Goal: Task Accomplishment & Management: Use online tool/utility

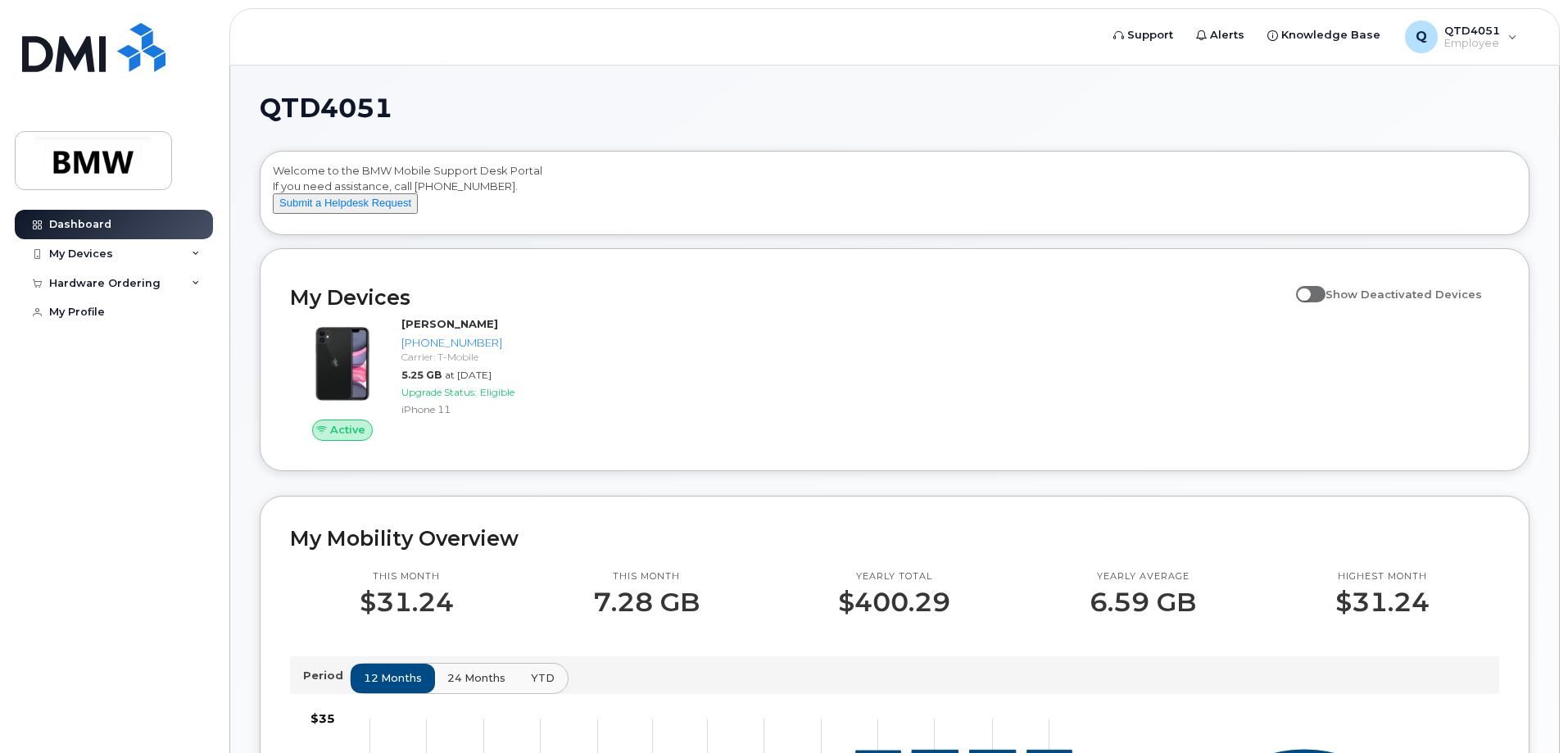
scroll to position [82, 0]
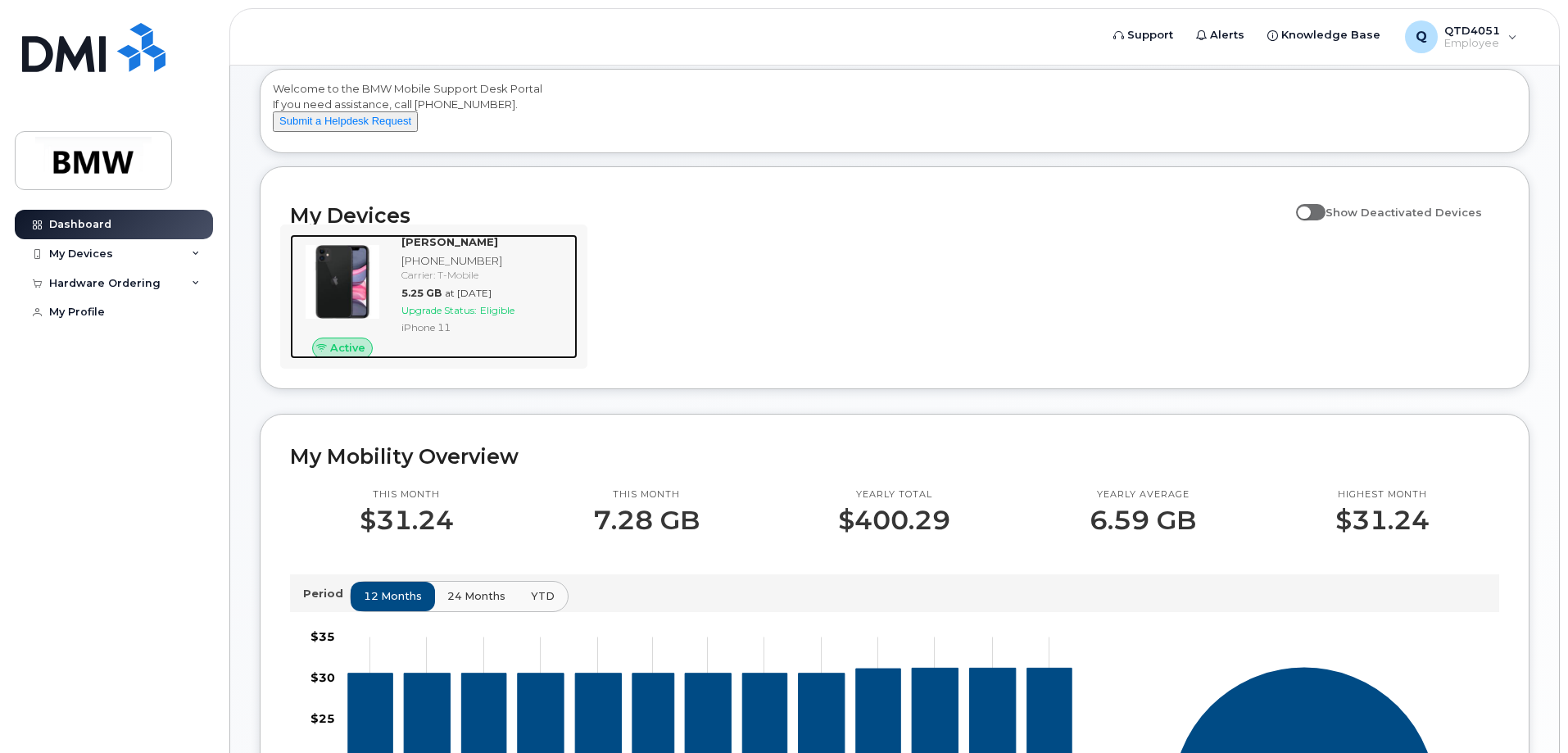
click at [477, 316] on span "Upgrade Status:" at bounding box center [439, 309] width 76 height 12
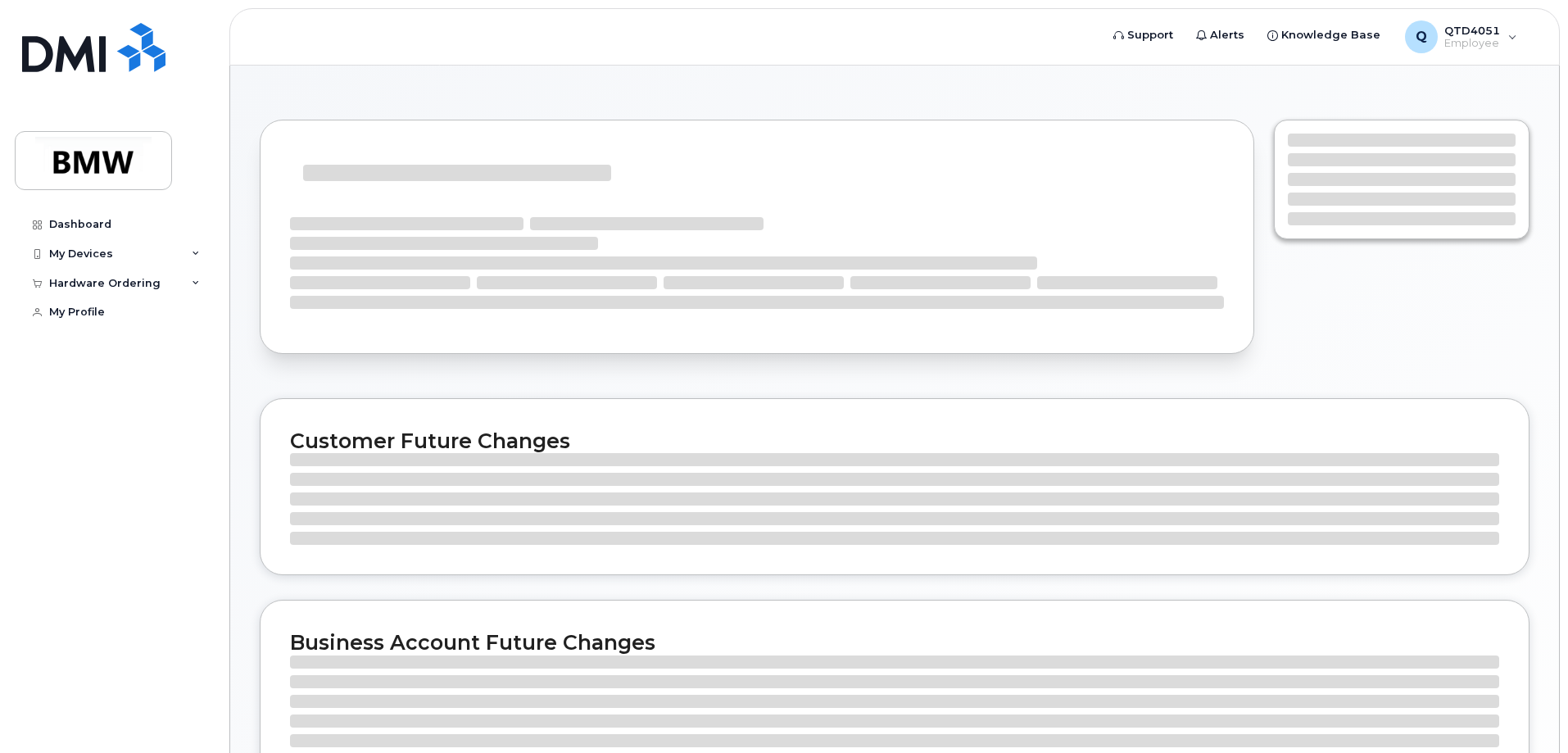
click at [481, 320] on div at bounding box center [756, 260] width 934 height 128
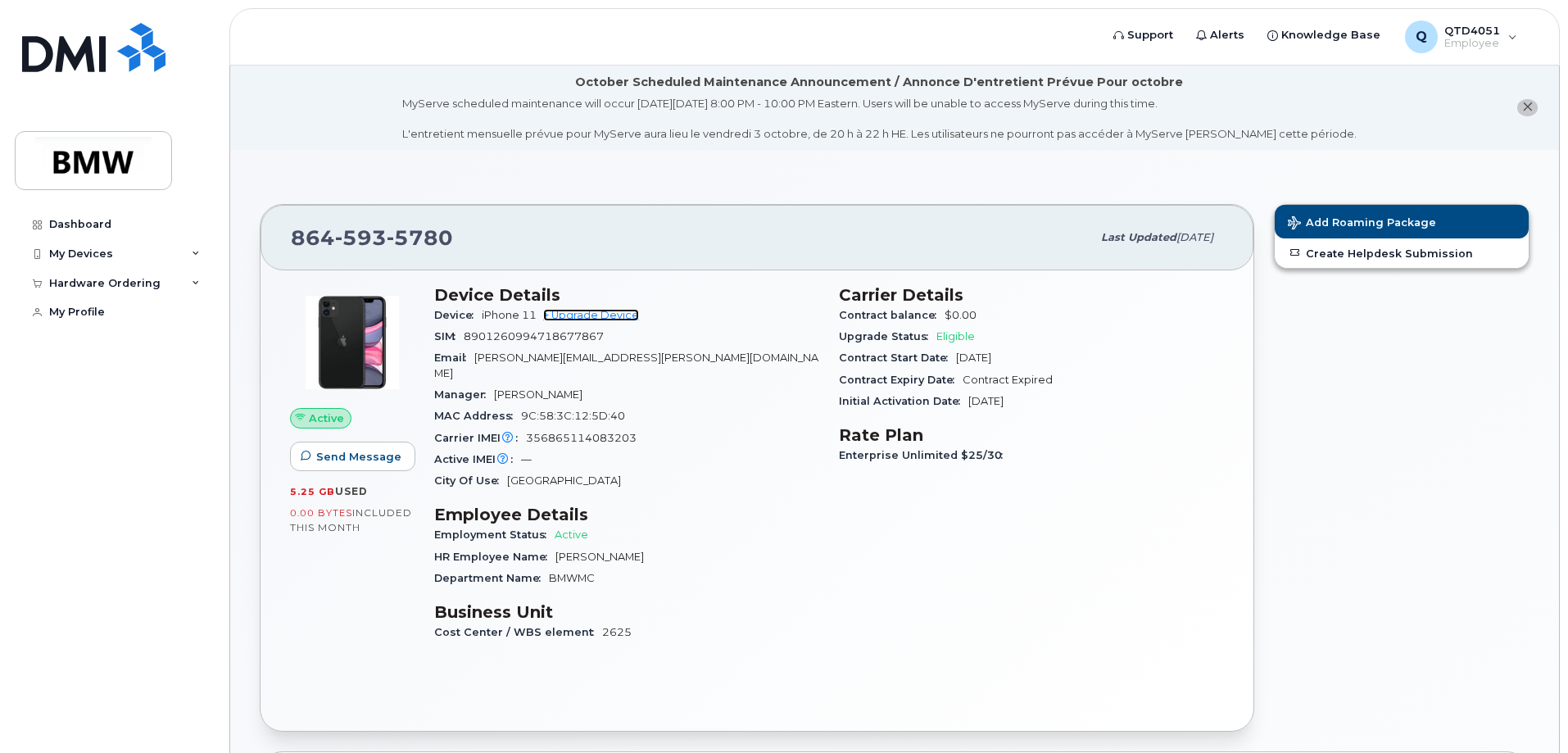
click at [612, 309] on link "+ Upgrade Device" at bounding box center [591, 314] width 96 height 12
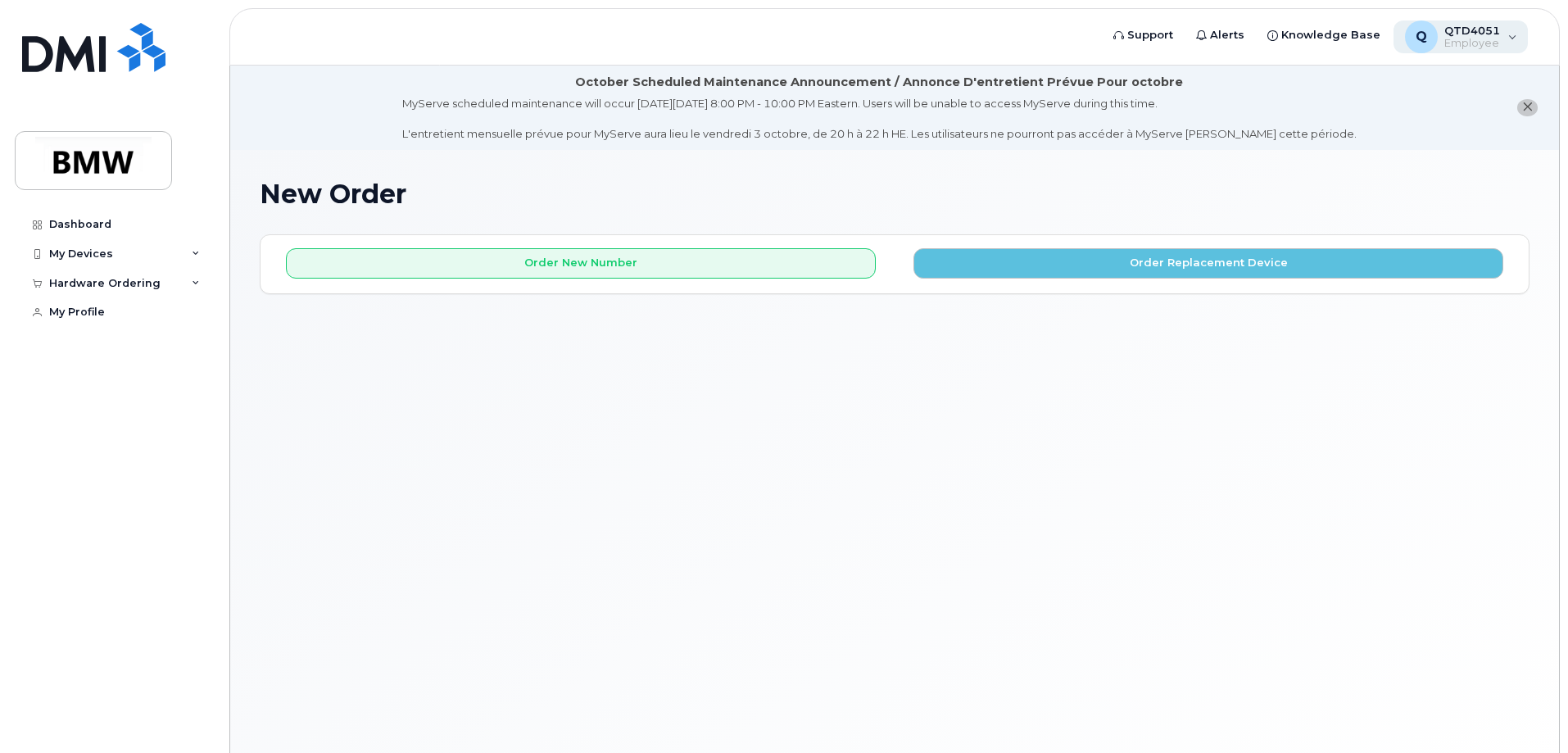
click at [1512, 30] on div "Q QTD4051 Employee" at bounding box center [1461, 36] width 135 height 33
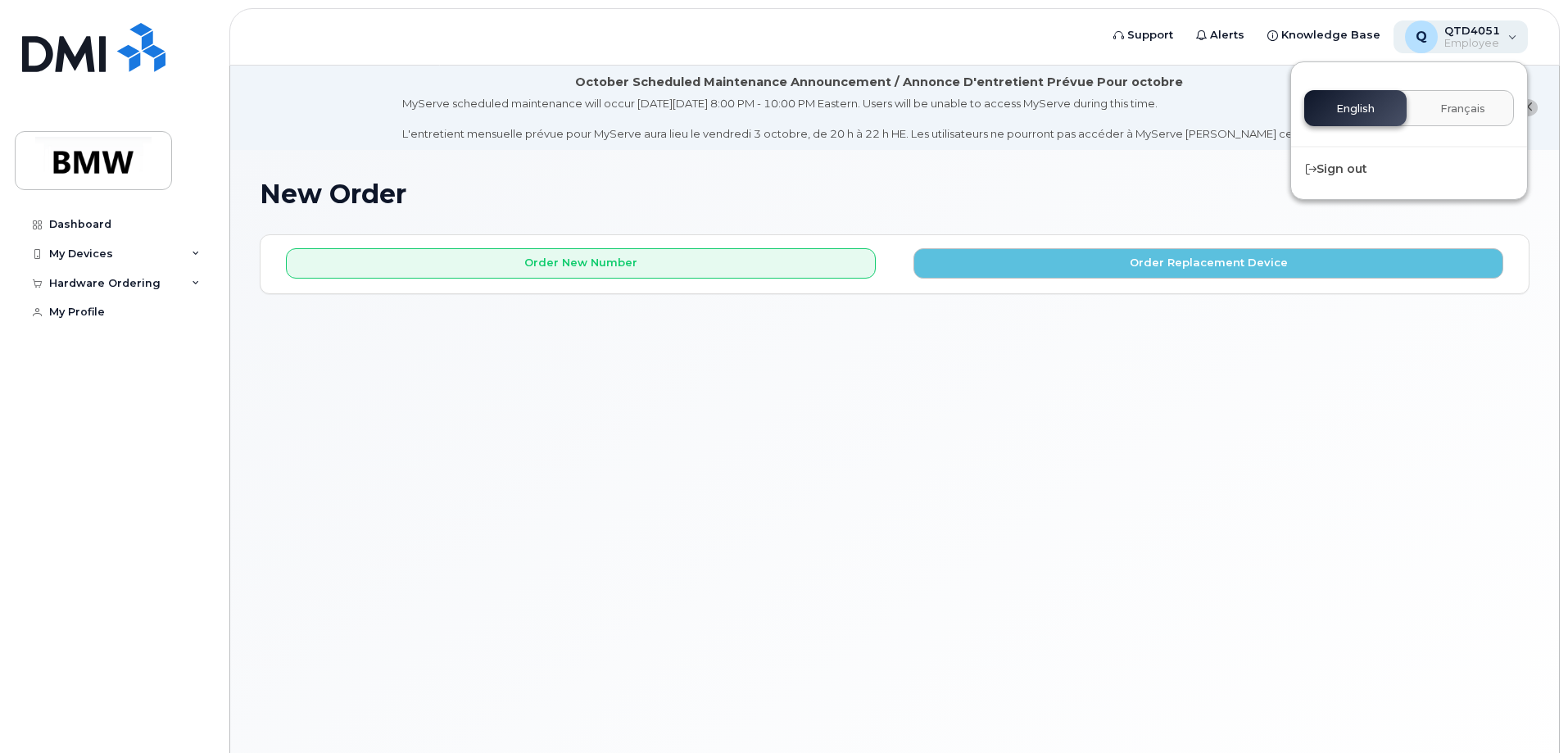
click at [1511, 31] on div "Q QTD4051 Employee" at bounding box center [1461, 36] width 135 height 33
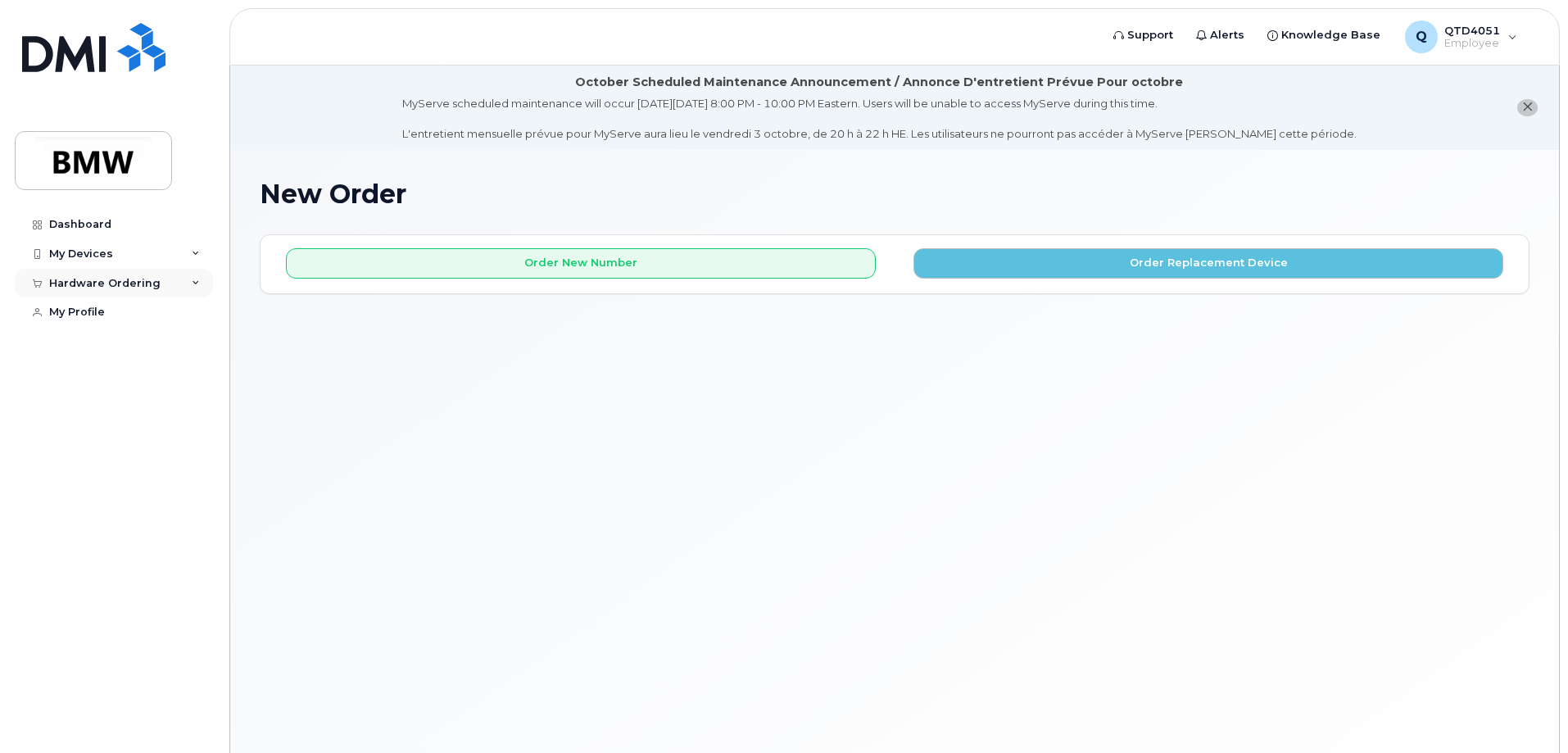
click at [142, 287] on div "Hardware Ordering" at bounding box center [105, 283] width 111 height 13
click at [143, 283] on div "Hardware Ordering" at bounding box center [105, 283] width 111 height 13
click at [141, 280] on div "Hardware Ordering" at bounding box center [105, 283] width 111 height 13
click at [95, 309] on div "New Order" at bounding box center [87, 313] width 63 height 15
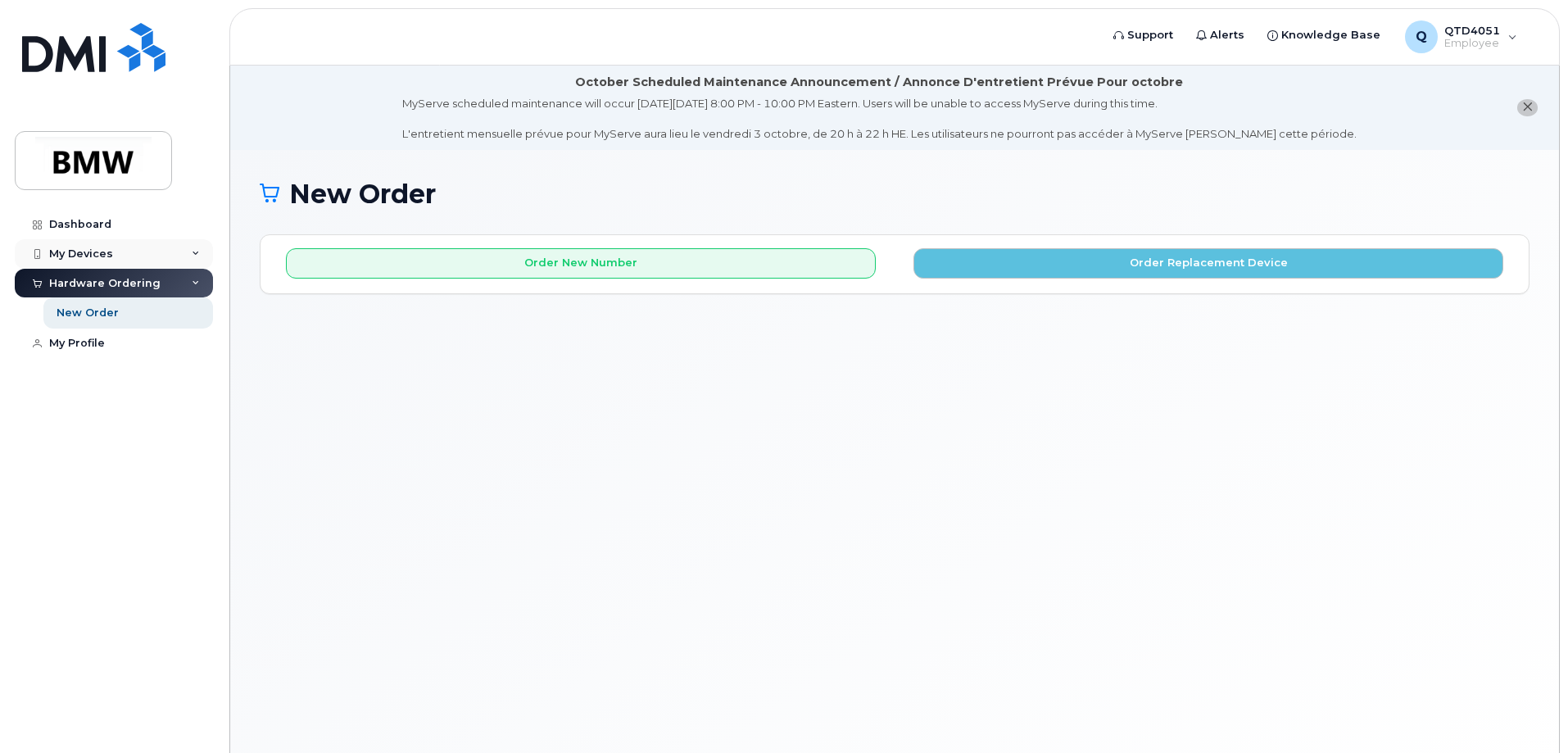
click at [193, 247] on div "My Devices" at bounding box center [114, 254] width 198 height 30
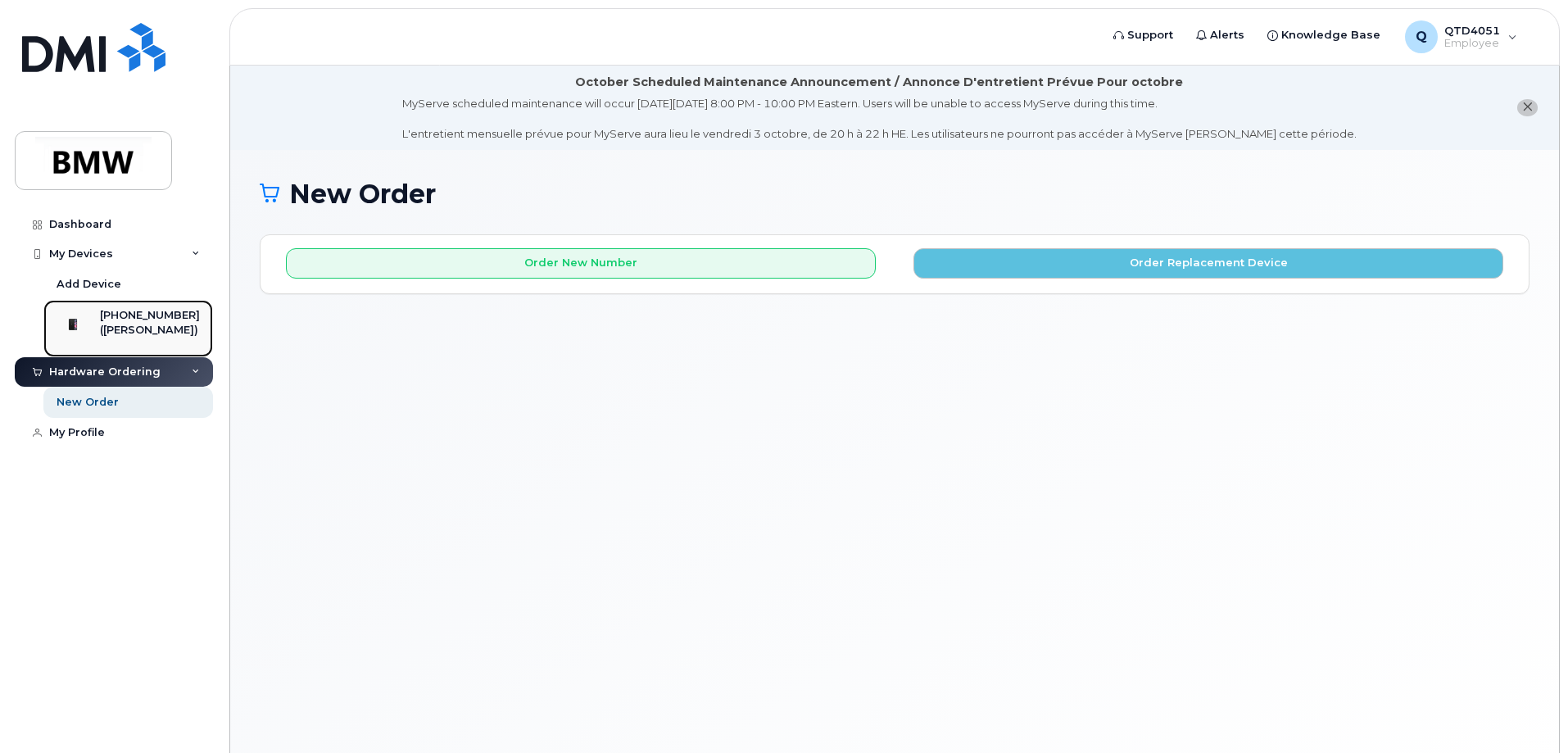
click at [150, 313] on div "[PHONE_NUMBER]" at bounding box center [150, 316] width 100 height 15
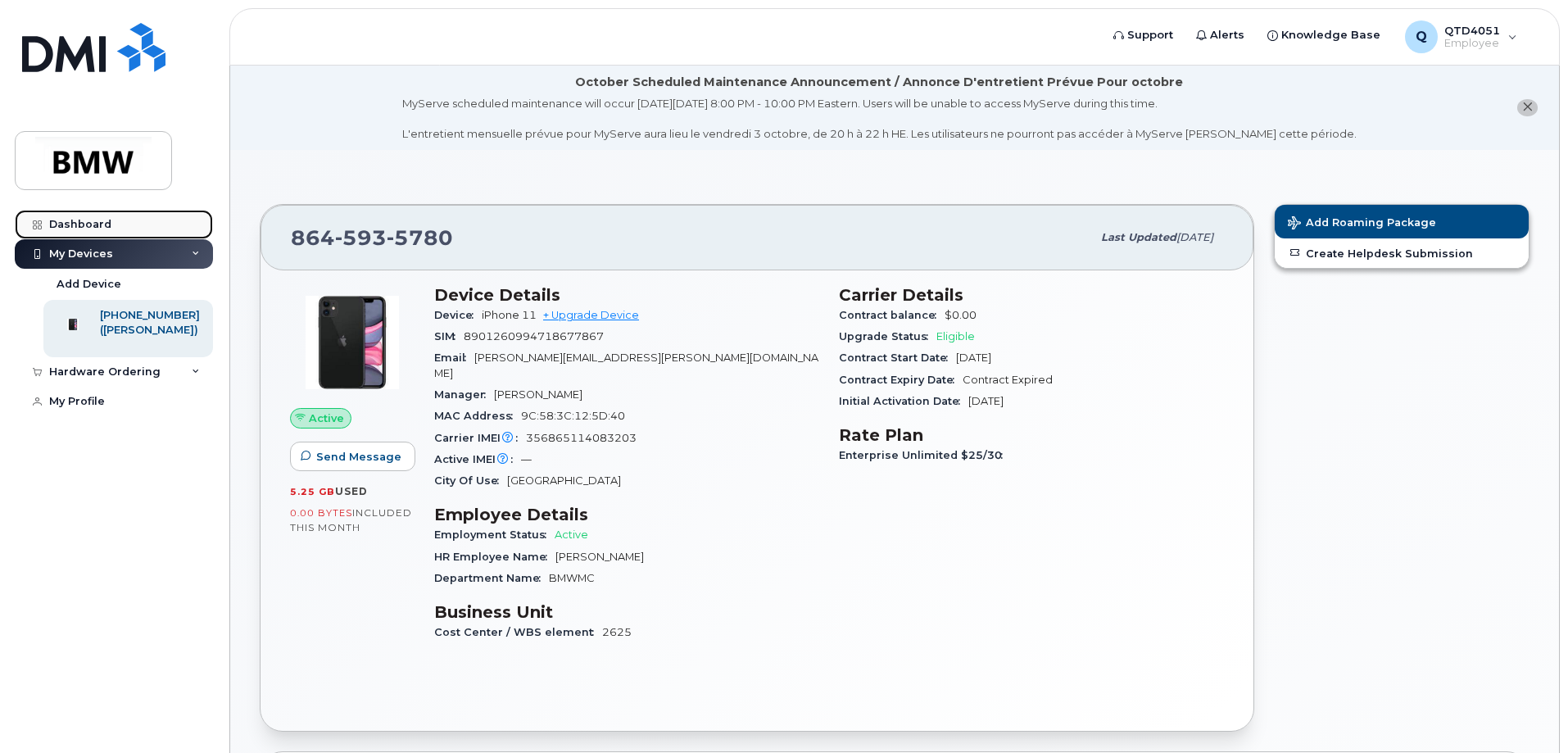
click at [74, 220] on div "Dashboard" at bounding box center [80, 224] width 63 height 13
